Goal: Task Accomplishment & Management: Manage account settings

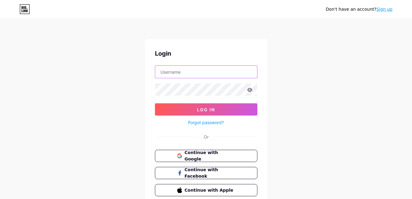
drag, startPoint x: 0, startPoint y: 0, endPoint x: 182, endPoint y: 71, distance: 195.5
click at [182, 71] on input "text" at bounding box center [206, 72] width 102 height 12
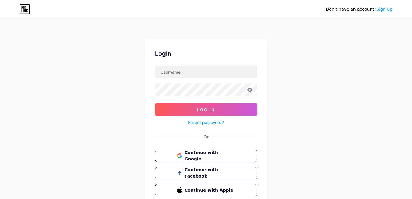
click at [259, 45] on div "Login Log In Forgot password? Or Continue with Google Continue with Facebook Co…" at bounding box center [206, 122] width 122 height 167
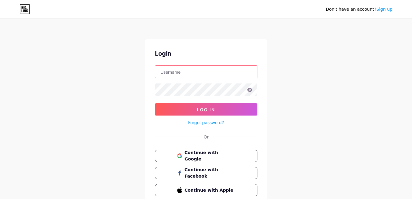
click at [190, 72] on input "text" at bounding box center [206, 72] width 102 height 12
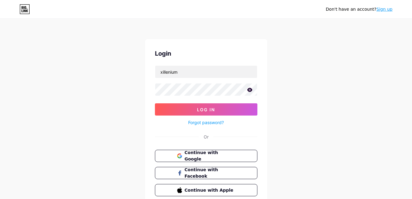
click at [251, 91] on icon at bounding box center [249, 90] width 5 height 4
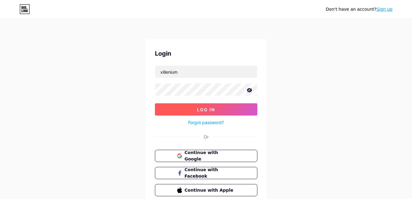
click at [219, 110] on button "Log In" at bounding box center [206, 109] width 103 height 12
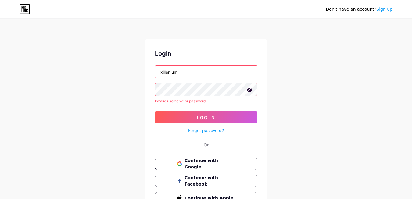
click at [162, 71] on input "xillenium" at bounding box center [206, 72] width 102 height 12
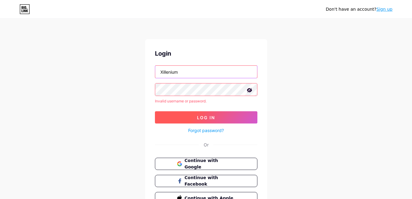
type input "Xillenium"
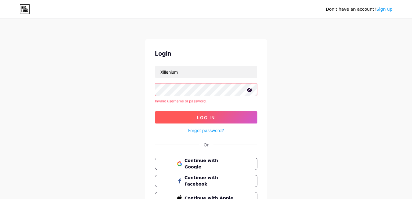
click at [216, 114] on button "Log In" at bounding box center [206, 117] width 103 height 12
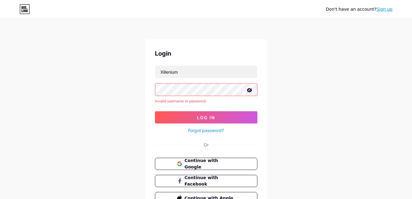
click at [216, 130] on link "Forgot password?" at bounding box center [206, 130] width 36 height 6
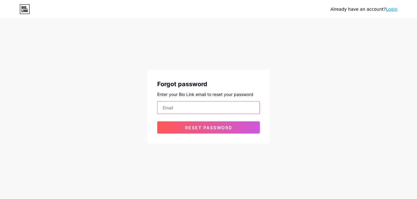
click at [205, 110] on input "email" at bounding box center [208, 107] width 102 height 12
type input "[EMAIL_ADDRESS][DOMAIN_NAME]"
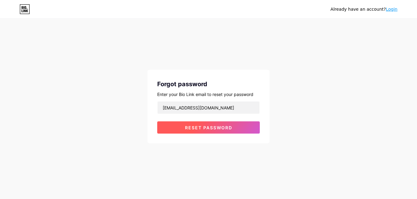
click at [217, 132] on button "Reset password" at bounding box center [208, 127] width 103 height 12
